Goal: Task Accomplishment & Management: Manage account settings

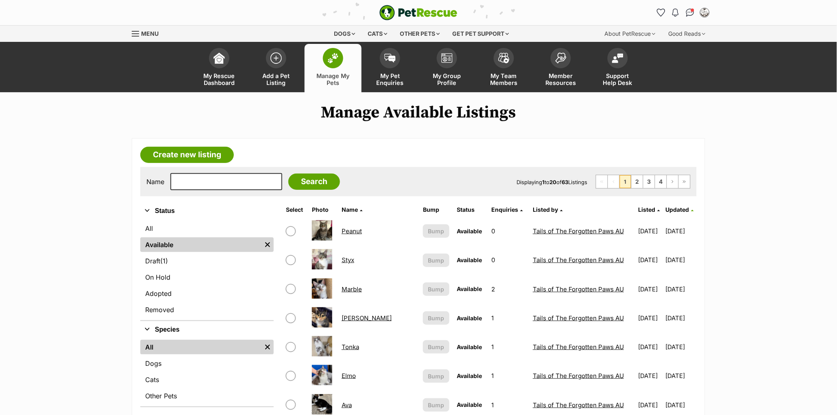
scroll to position [2, 0]
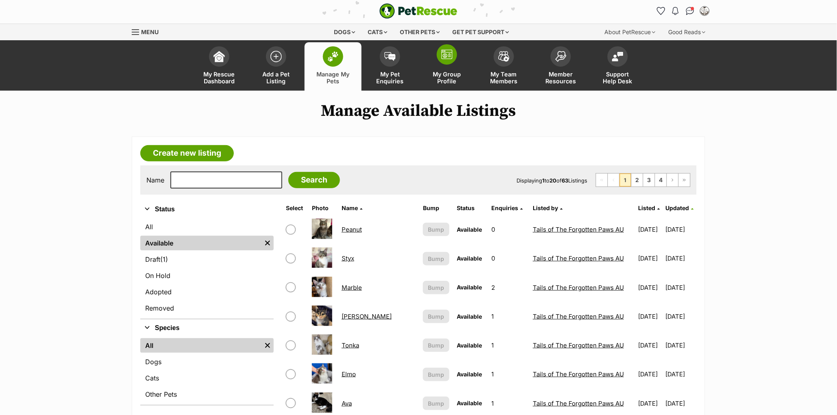
click at [443, 60] on span at bounding box center [447, 54] width 20 height 20
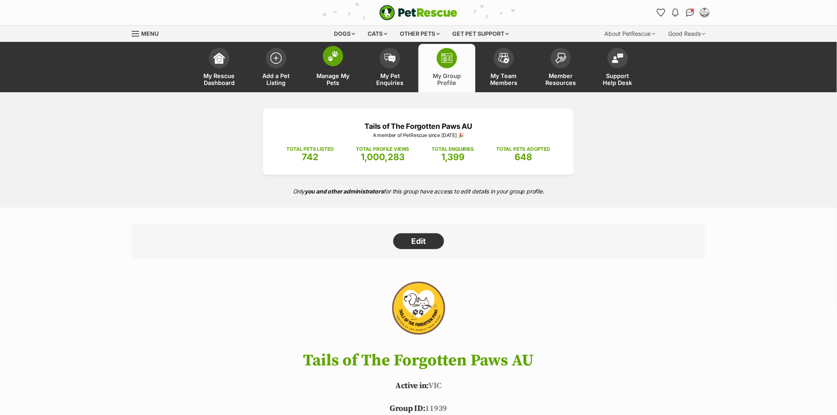
click at [338, 63] on span at bounding box center [333, 56] width 20 height 20
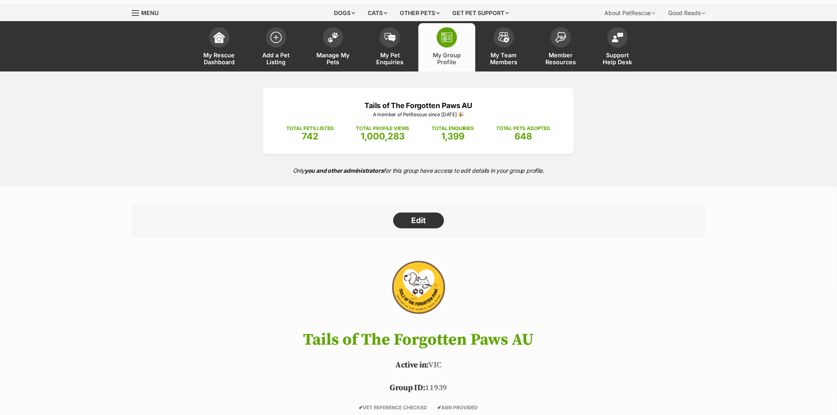
scroll to position [195, 0]
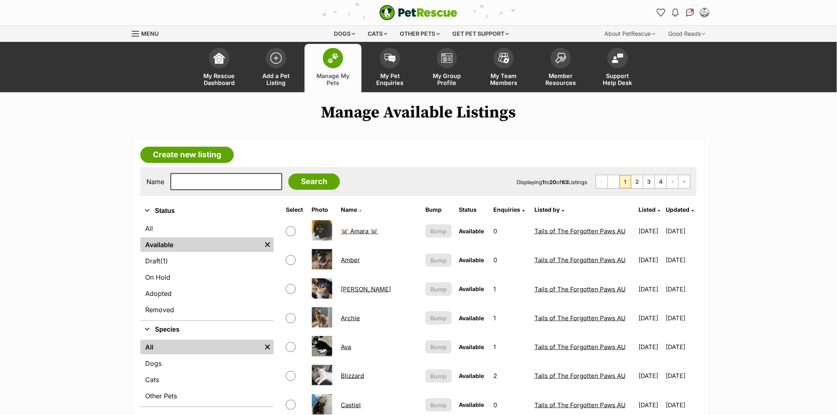
click at [666, 209] on span "Updated" at bounding box center [678, 209] width 24 height 7
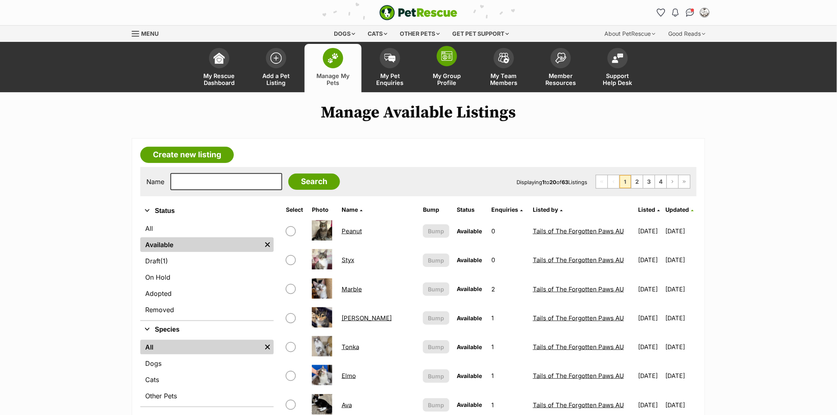
click at [447, 57] on img at bounding box center [446, 56] width 11 height 10
